Goal: Task Accomplishment & Management: Use online tool/utility

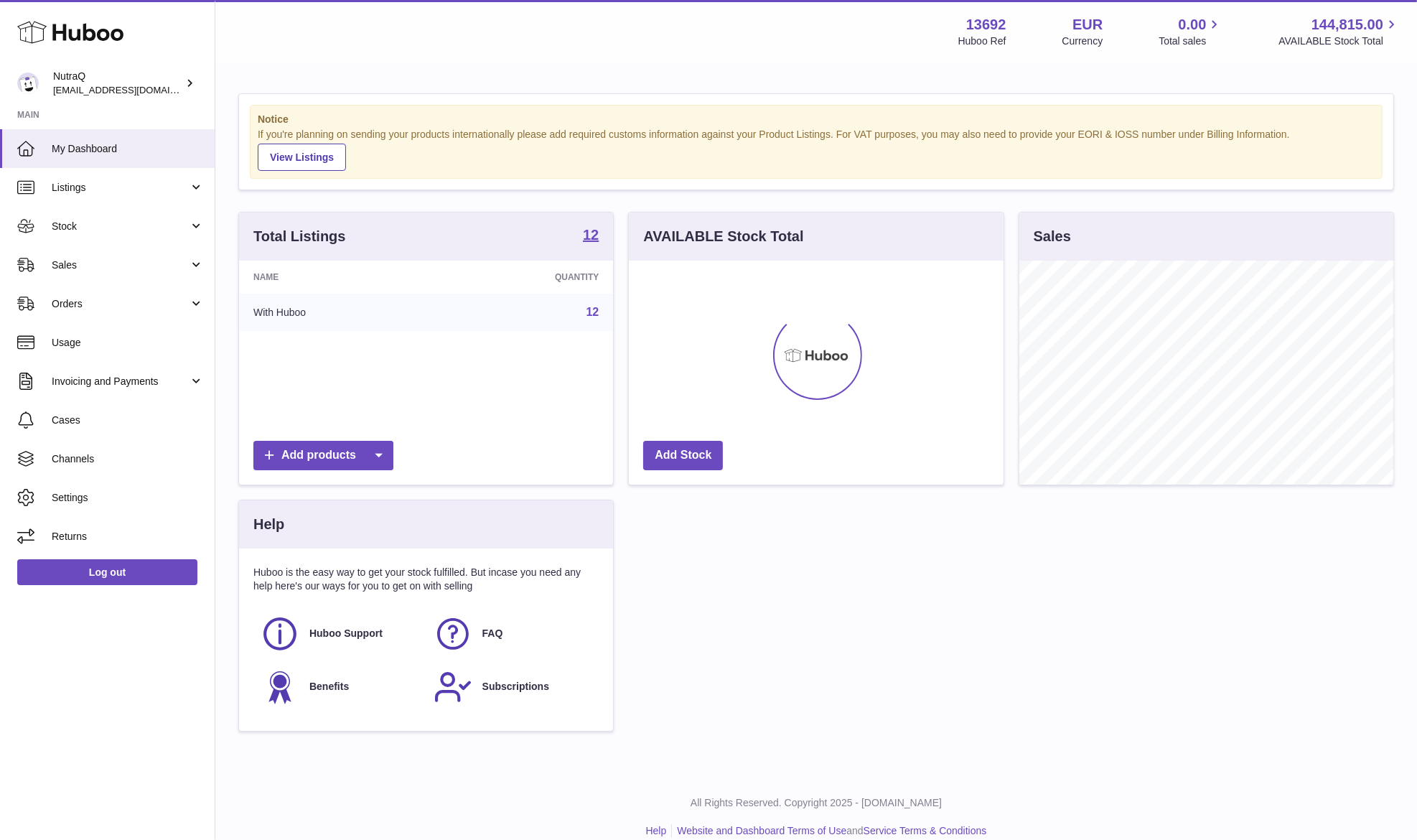
scroll to position [224, 374]
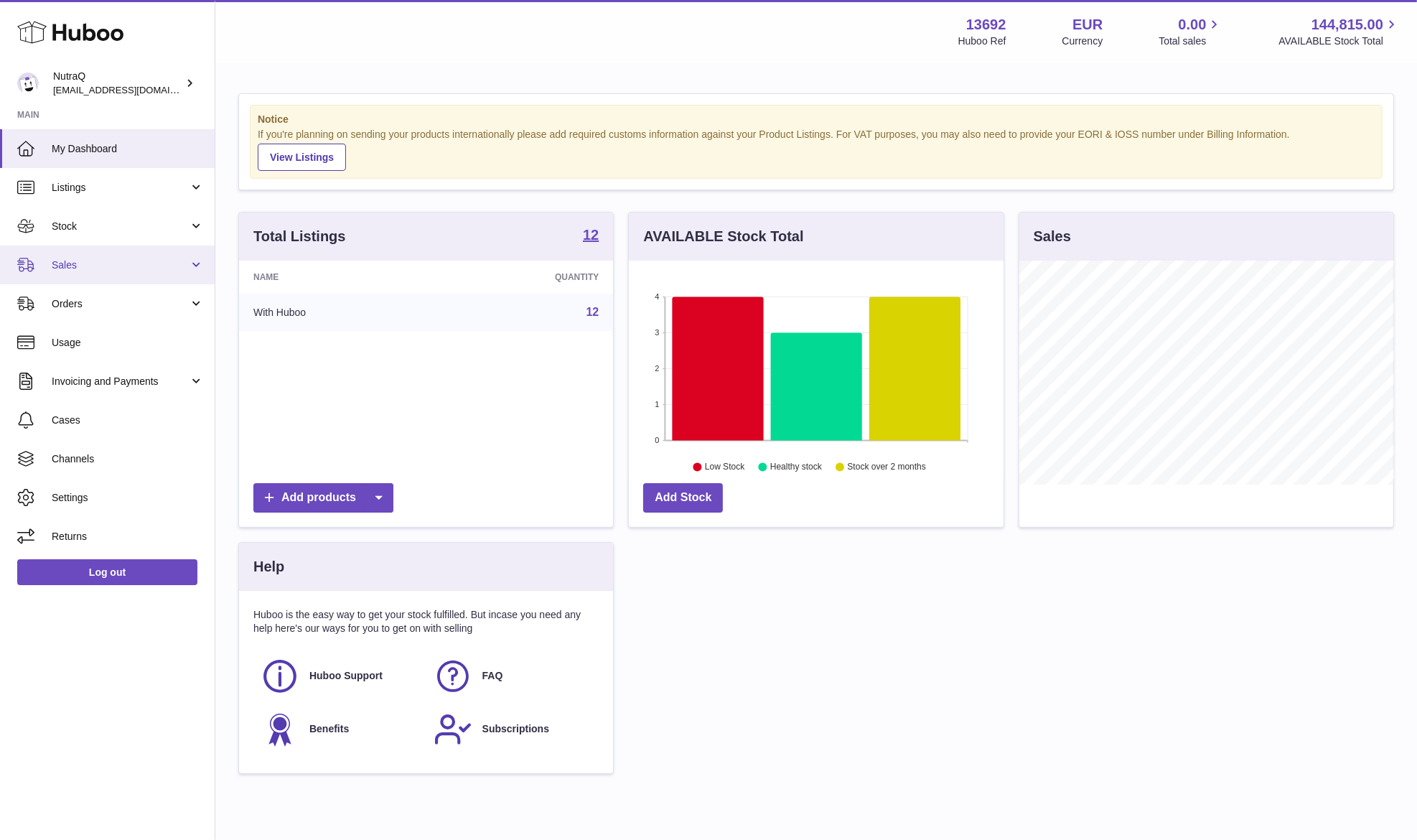
click at [93, 270] on span "Sales" at bounding box center [120, 265] width 137 height 14
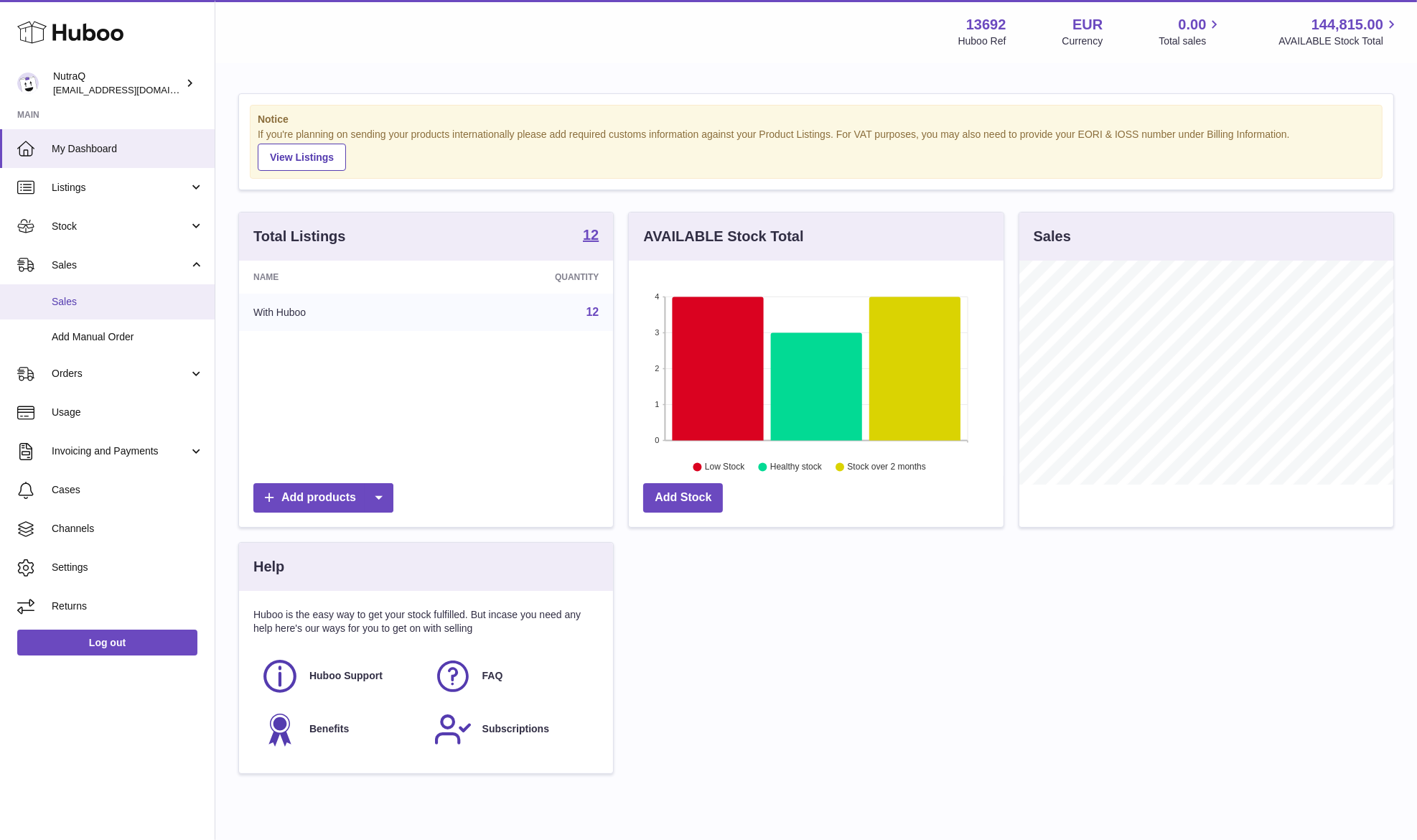
click at [121, 302] on span "Sales" at bounding box center [128, 302] width 152 height 14
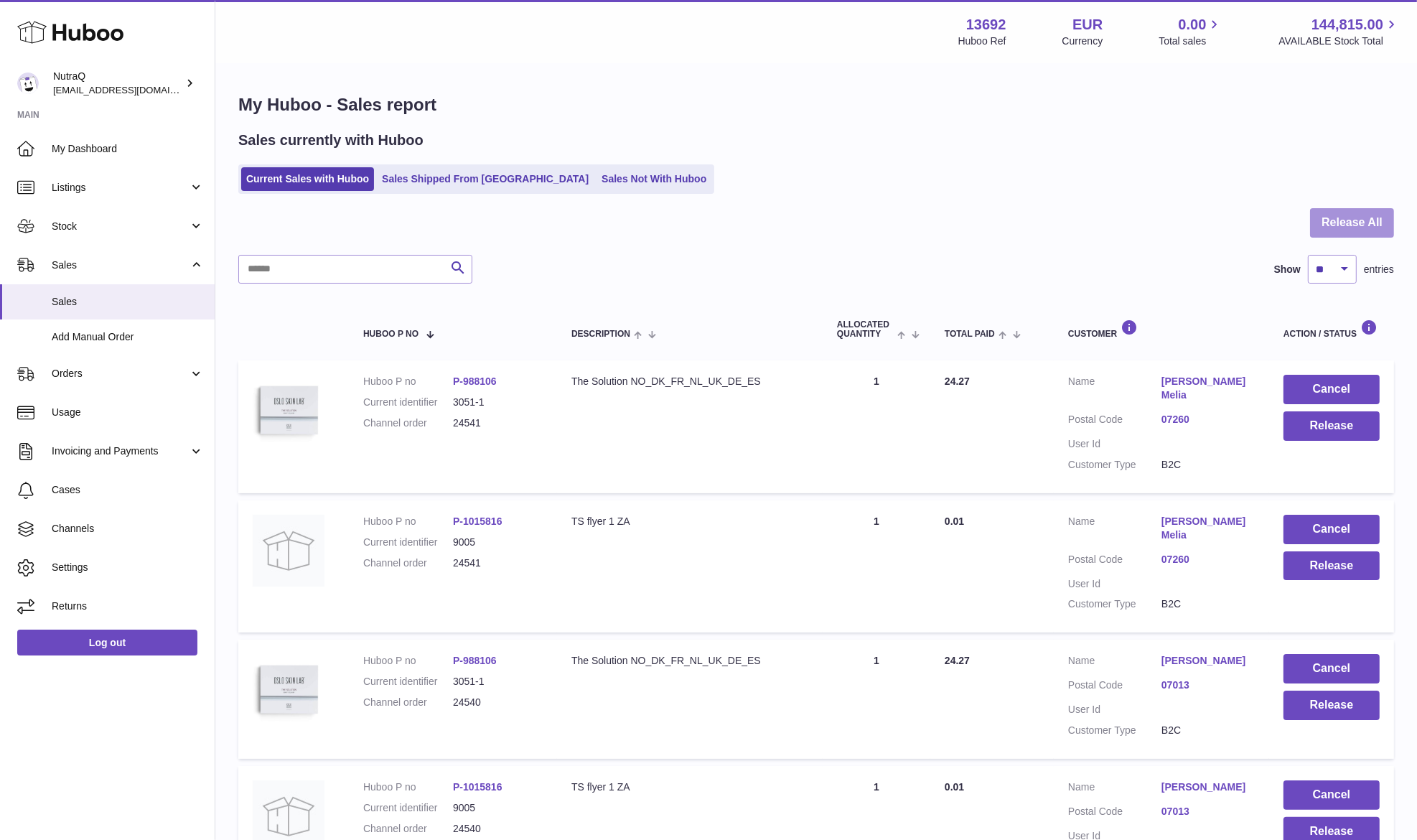
click at [1342, 236] on button "Release All" at bounding box center [1352, 223] width 84 height 29
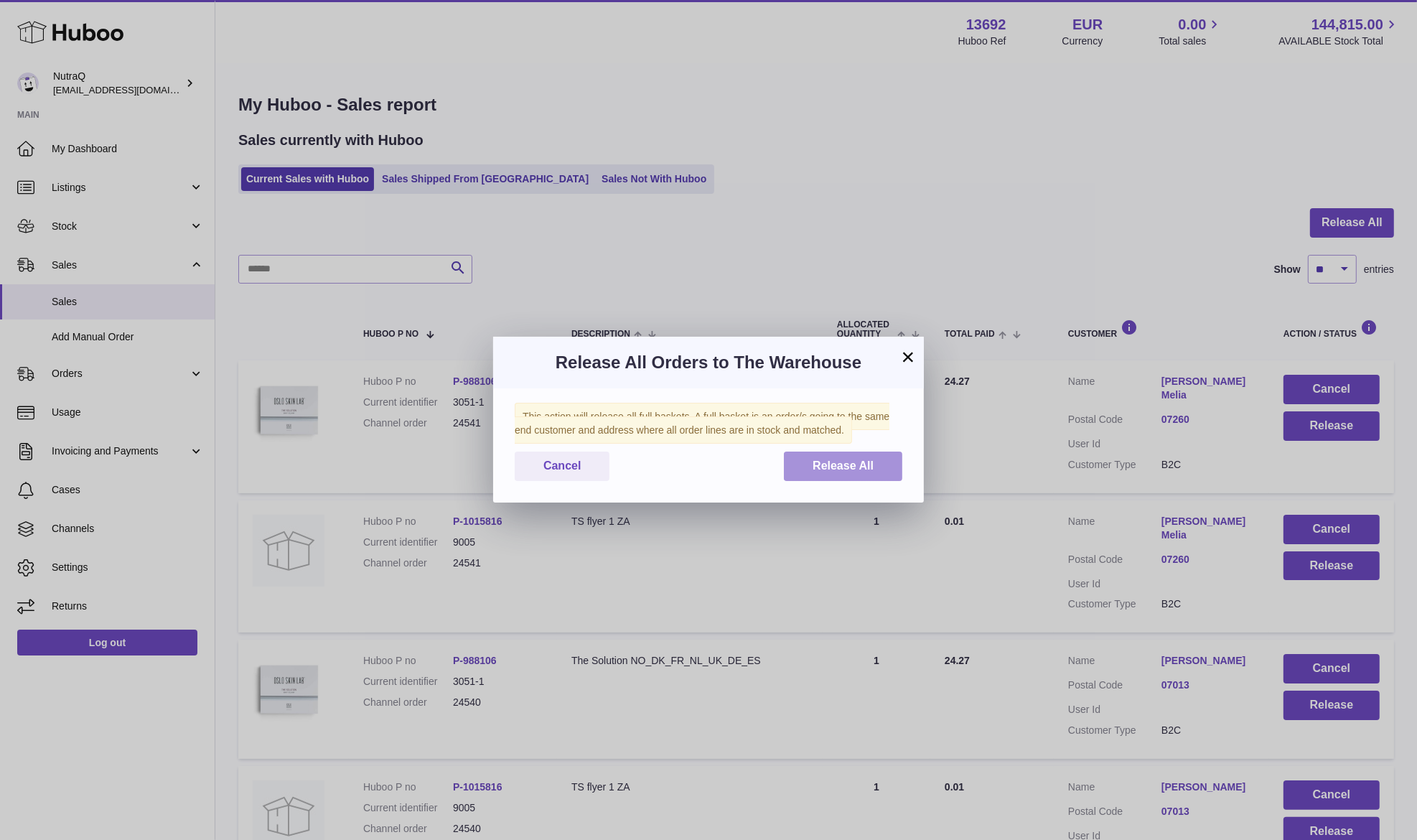
click at [875, 468] on button "Release All" at bounding box center [843, 466] width 118 height 29
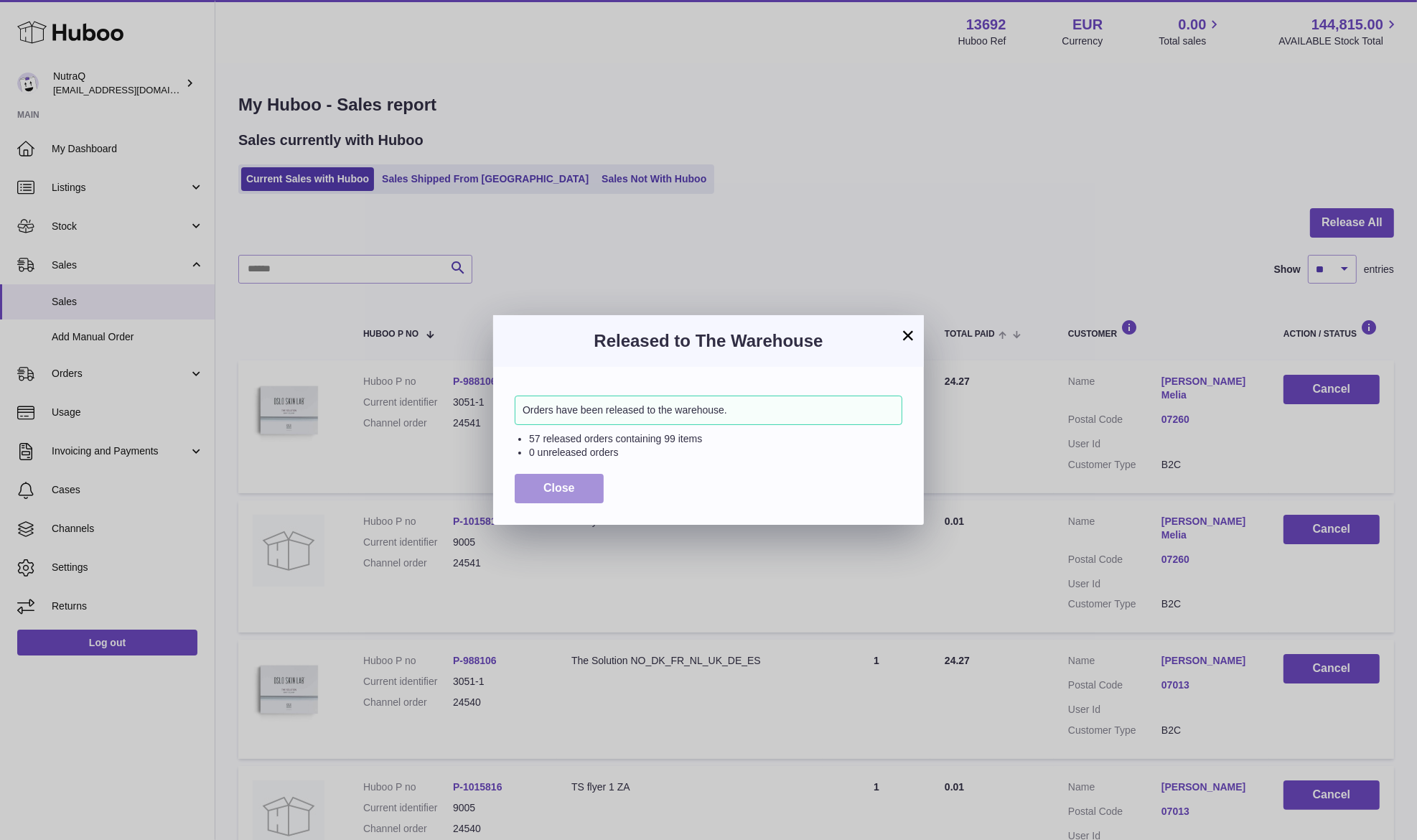
click at [579, 489] on button "Close" at bounding box center [559, 488] width 89 height 29
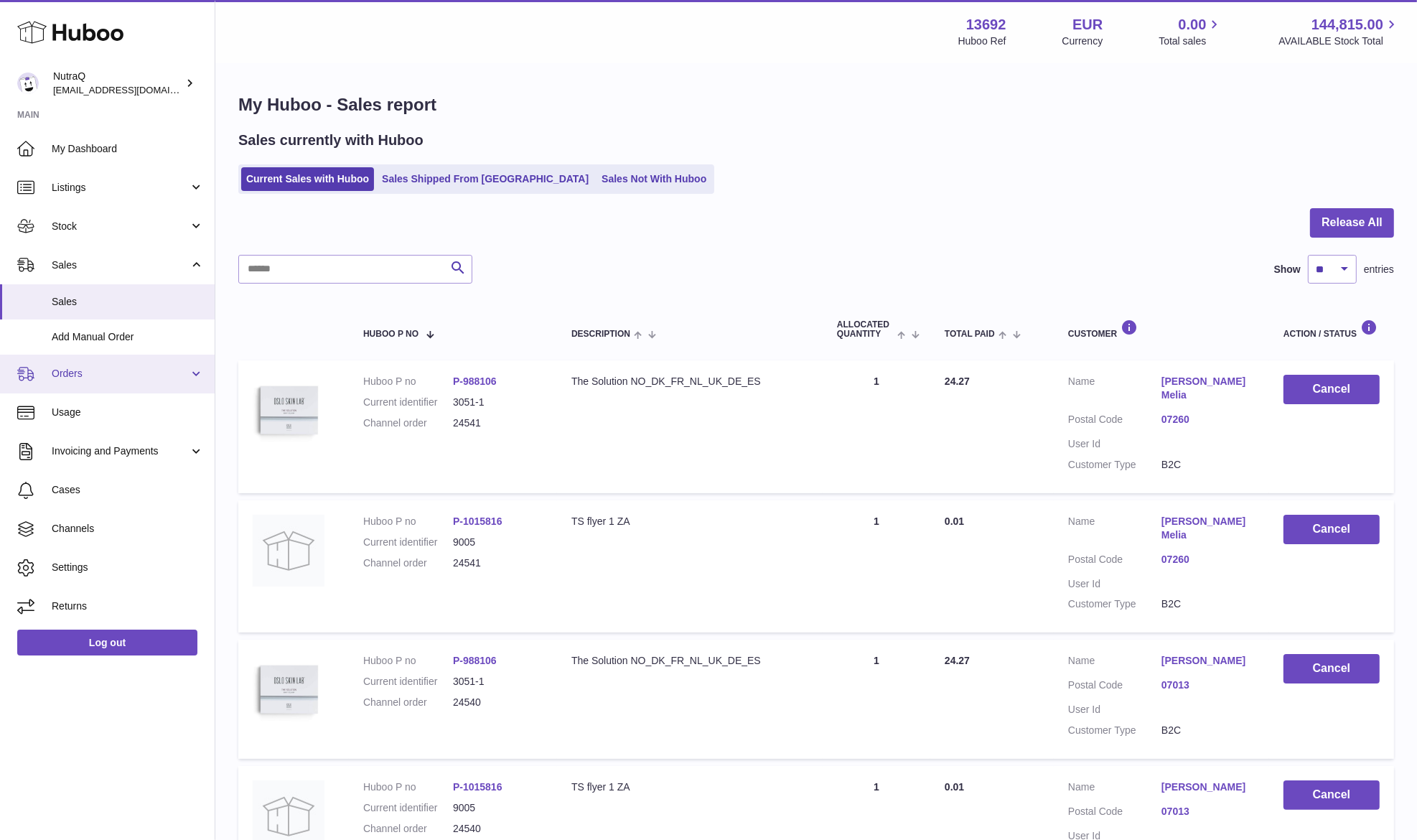
click at [121, 382] on link "Orders" at bounding box center [107, 373] width 215 height 38
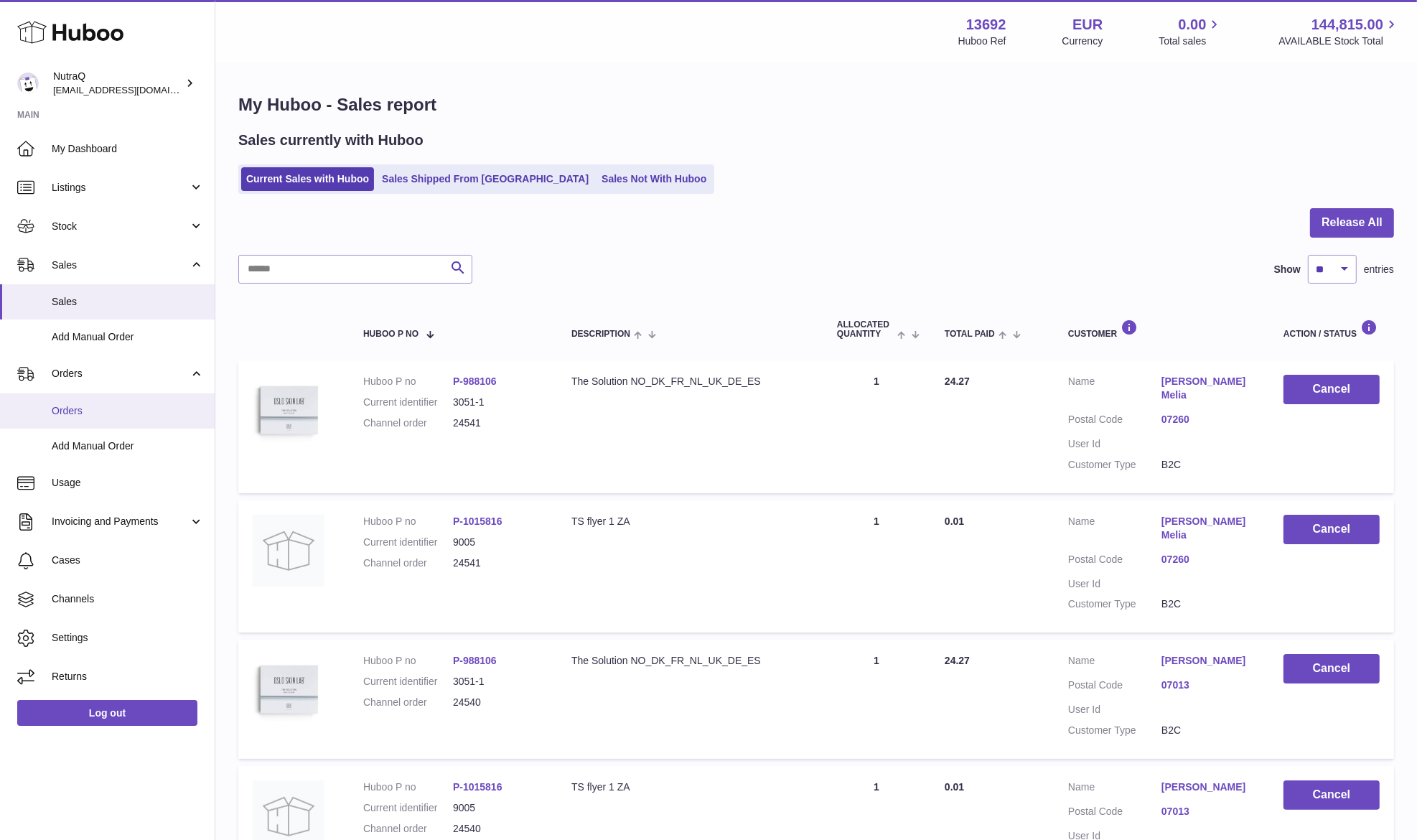
click at [130, 414] on span "Orders" at bounding box center [128, 411] width 152 height 14
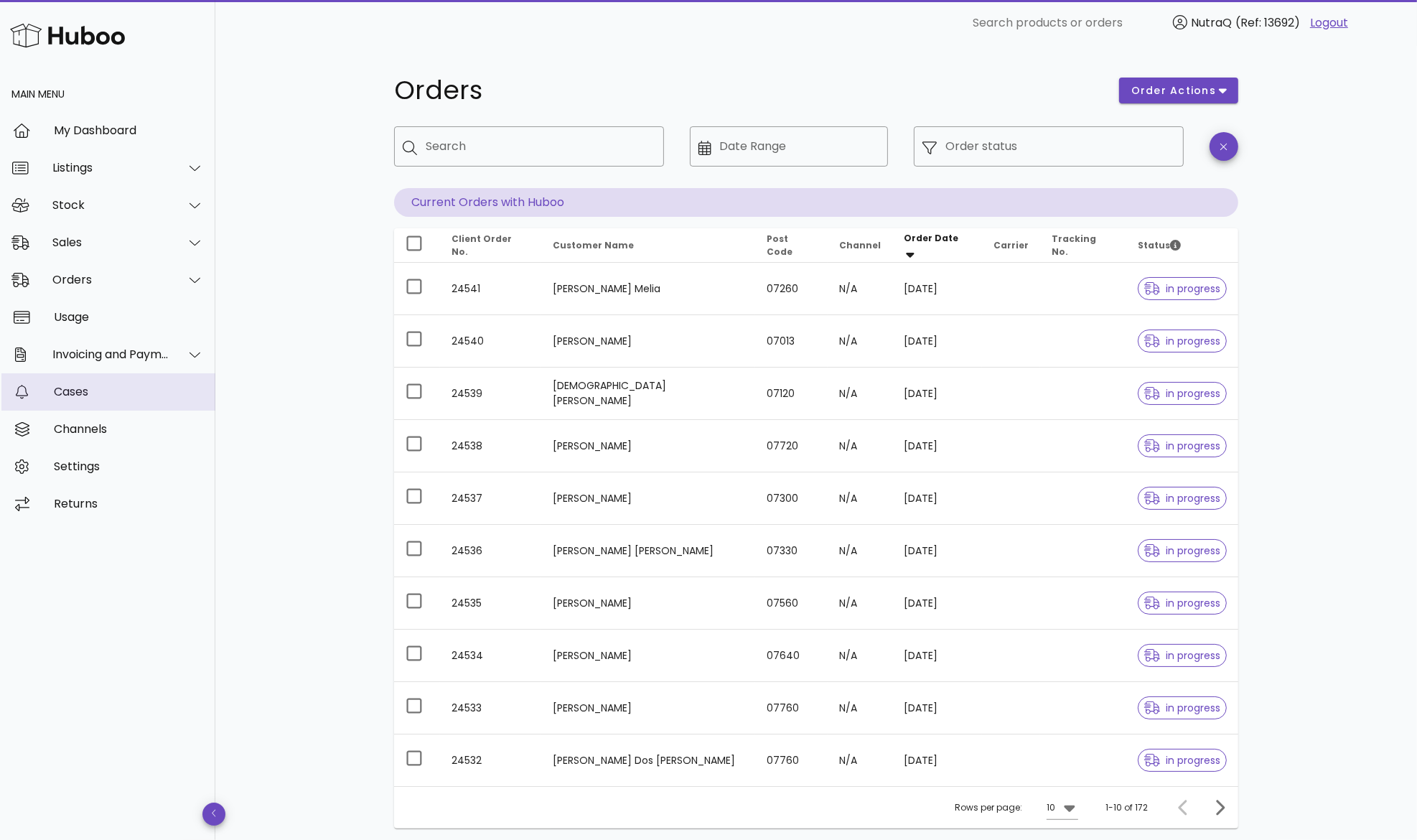
click at [149, 395] on div "Cases" at bounding box center [129, 391] width 150 height 14
click at [84, 397] on div "Cases" at bounding box center [129, 391] width 150 height 14
